Goal: Use online tool/utility: Utilize a website feature to perform a specific function

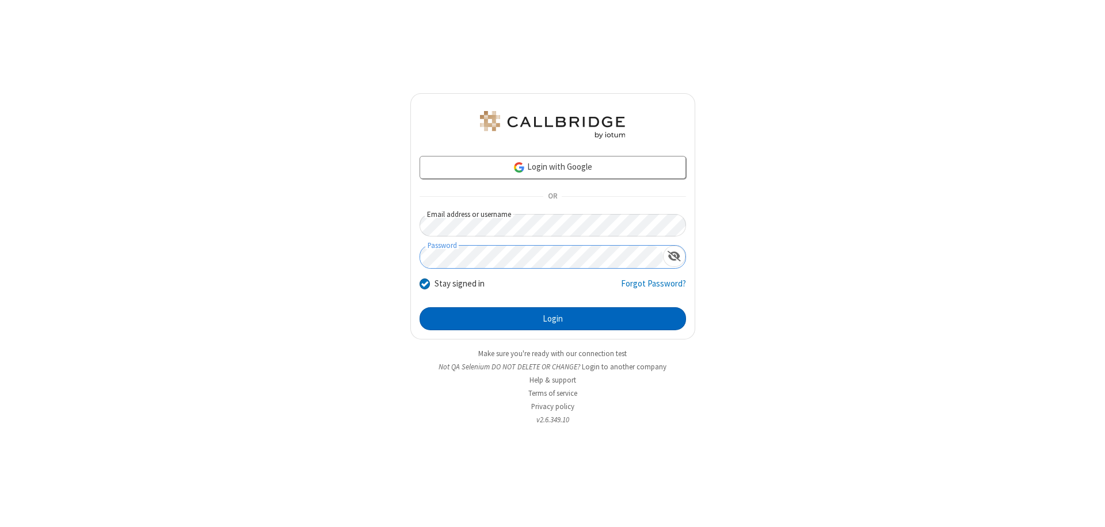
click at [552, 319] on button "Login" at bounding box center [552, 318] width 266 height 23
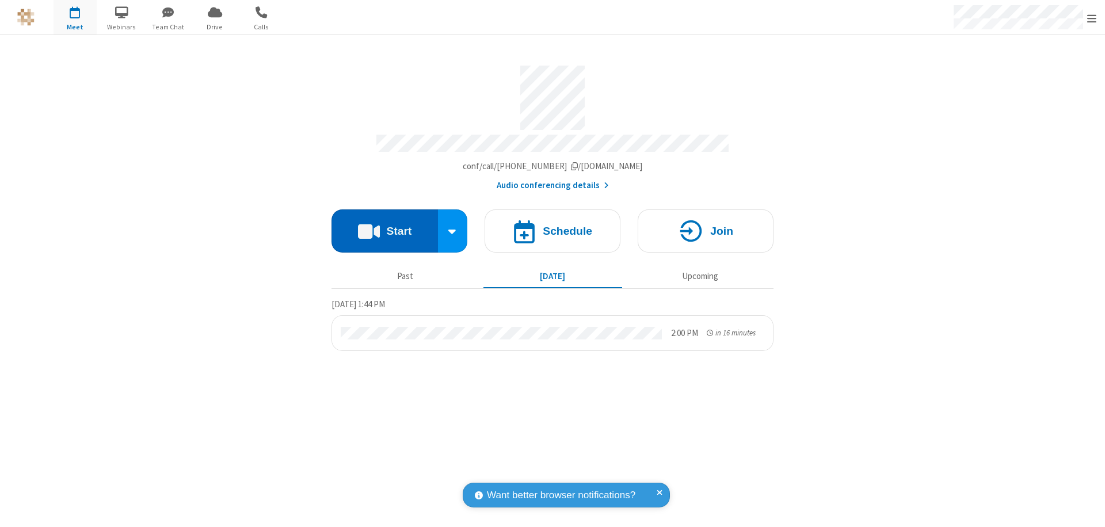
click at [384, 226] on button "Start" at bounding box center [384, 230] width 106 height 43
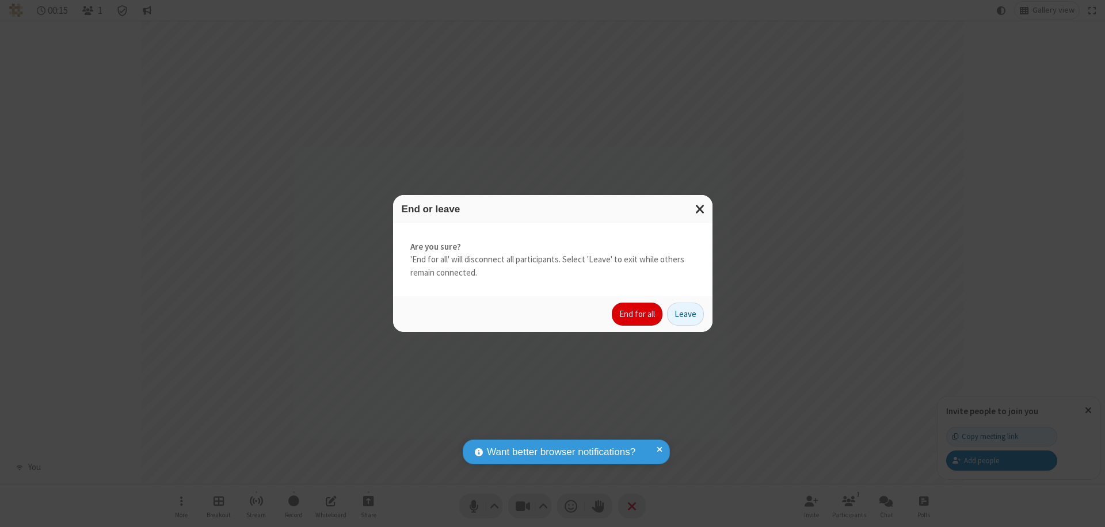
click at [638, 314] on button "End for all" at bounding box center [637, 314] width 51 height 23
